Goal: Transaction & Acquisition: Subscribe to service/newsletter

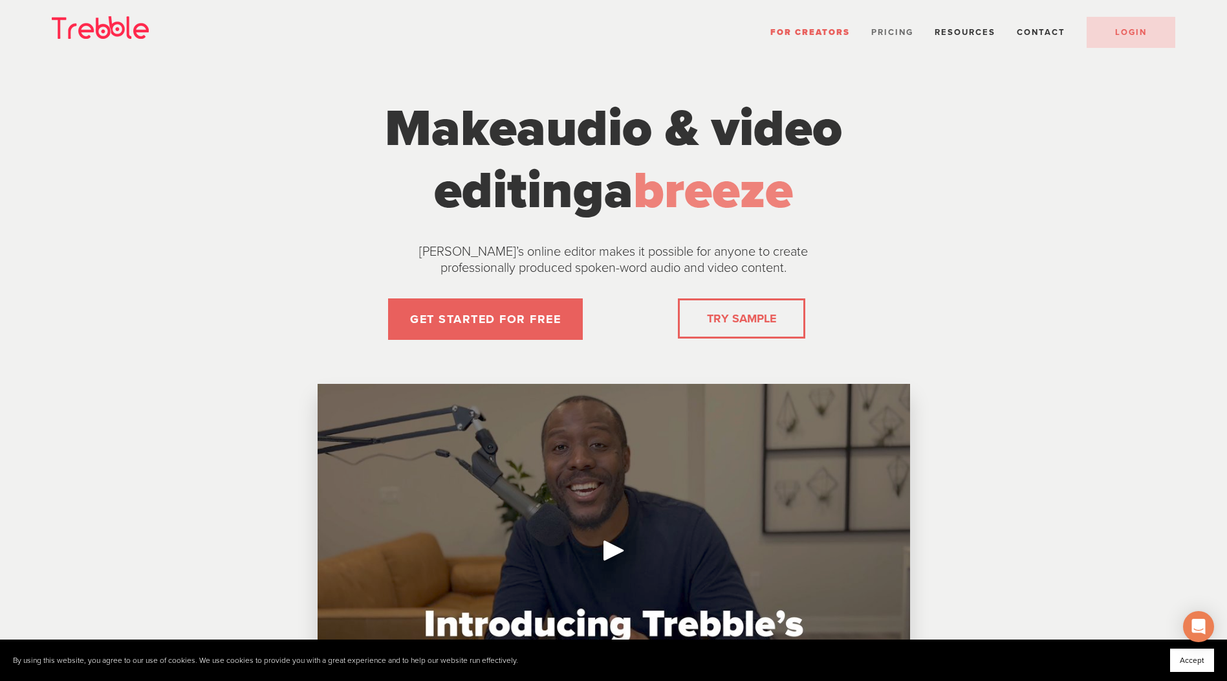
click at [894, 31] on span "Pricing" at bounding box center [893, 32] width 42 height 10
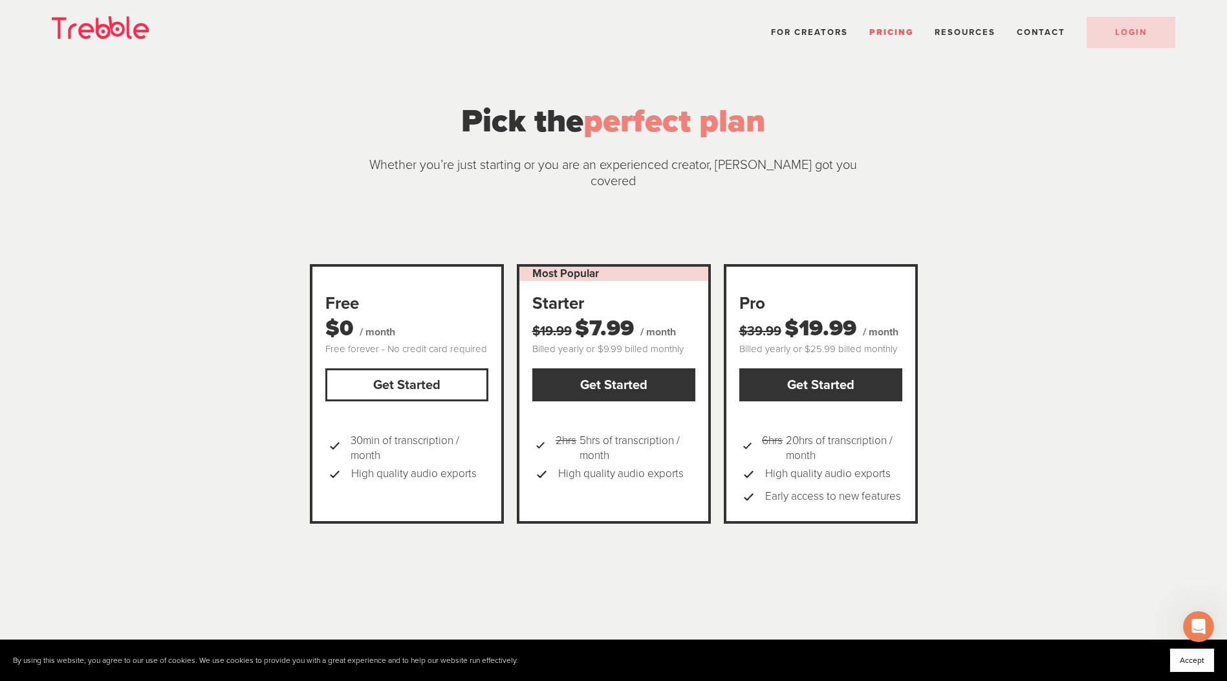
click at [441, 368] on link "Get Started" at bounding box center [406, 384] width 163 height 33
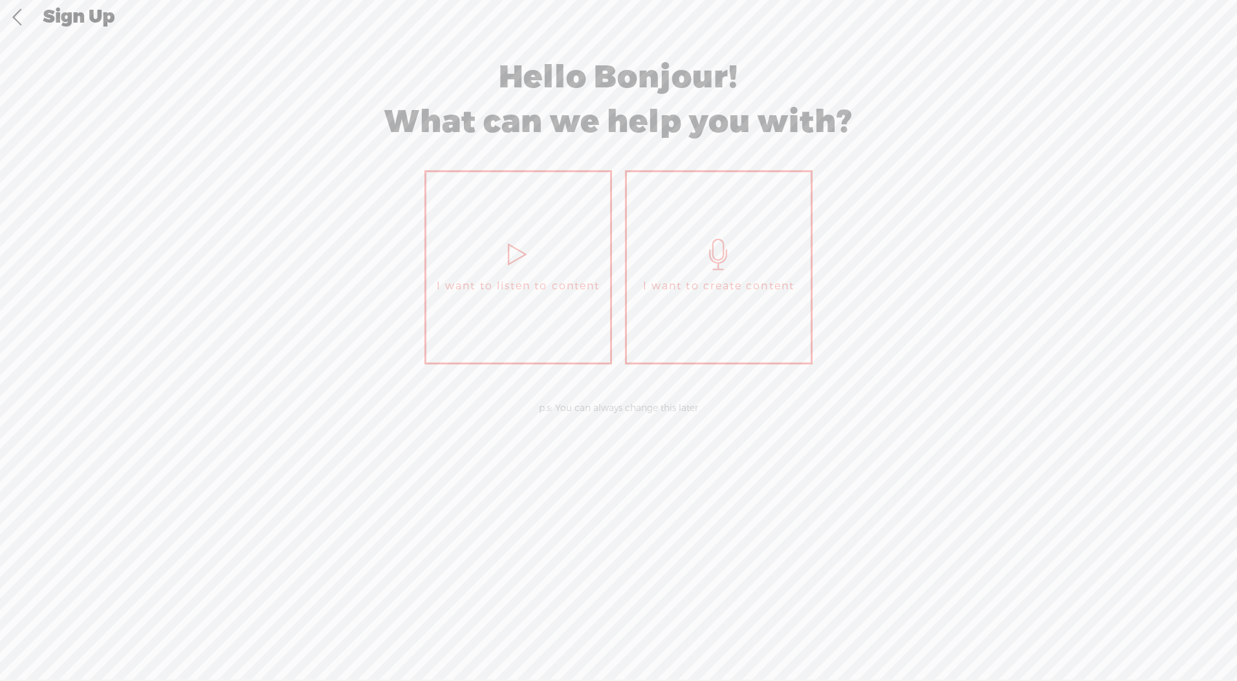
click at [761, 293] on span "I want to create content" at bounding box center [718, 285] width 151 height 19
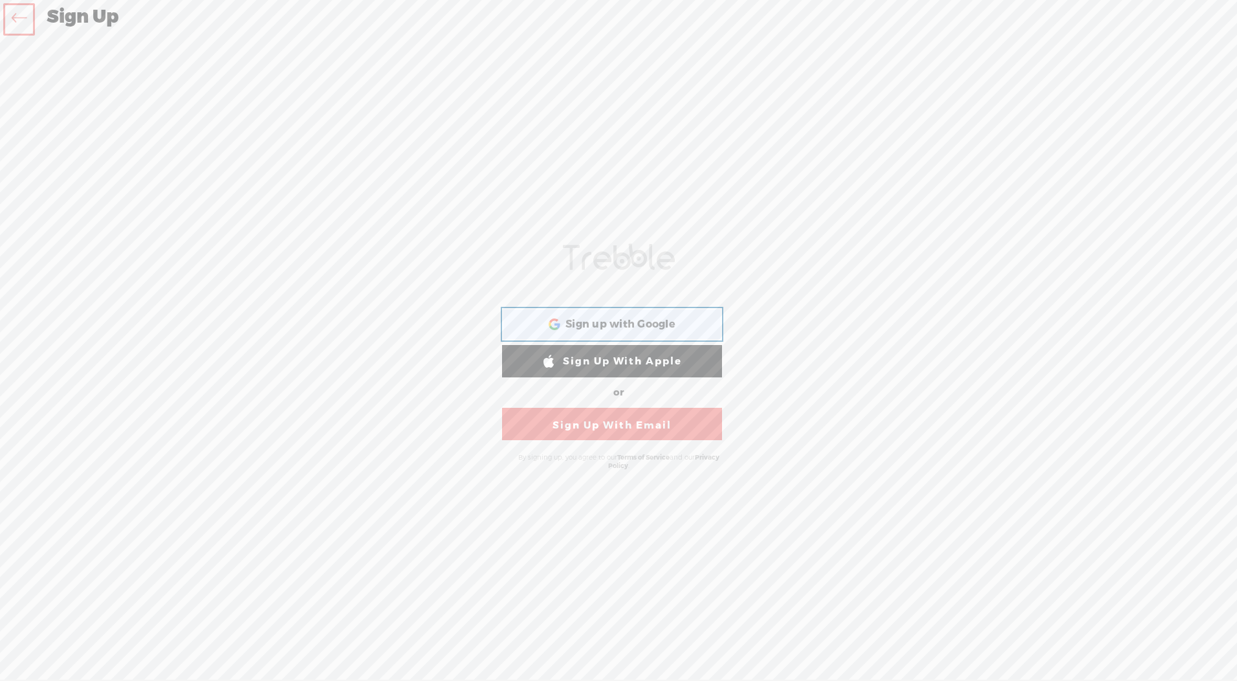
click at [661, 322] on span "Sign up with Google" at bounding box center [620, 325] width 110 height 14
